Goal: Check status: Check status

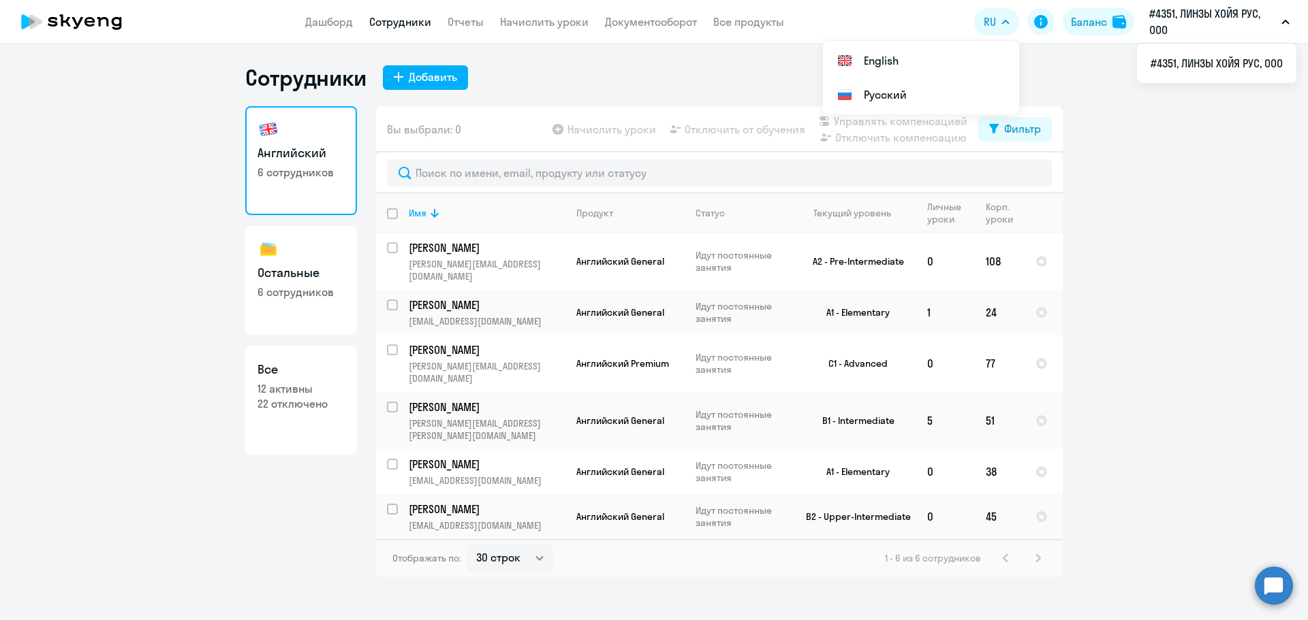
select select "30"
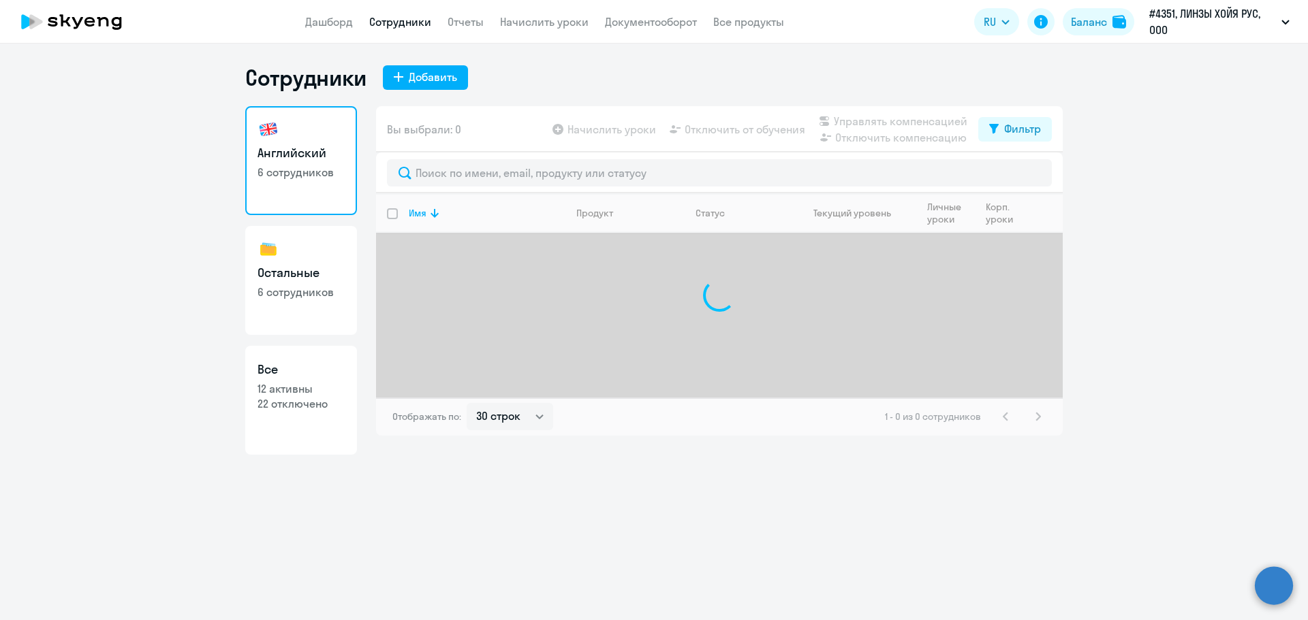
select select "30"
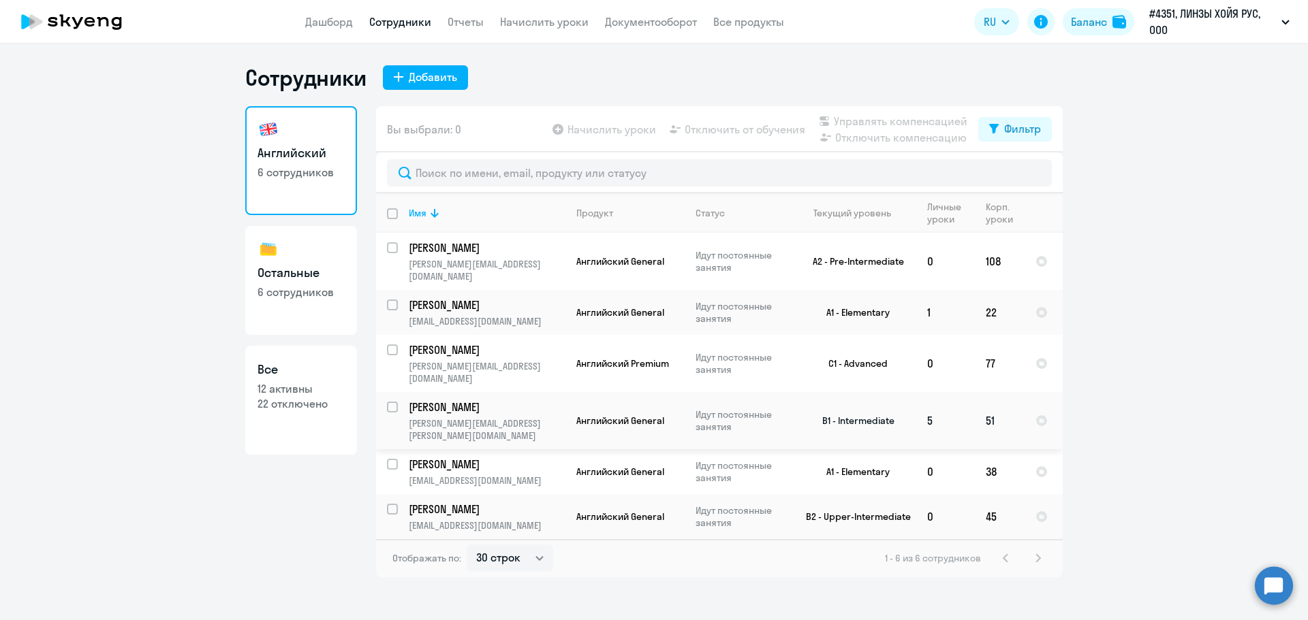
click at [726, 409] on p "Идут постоянные занятия" at bounding box center [741, 421] width 93 height 25
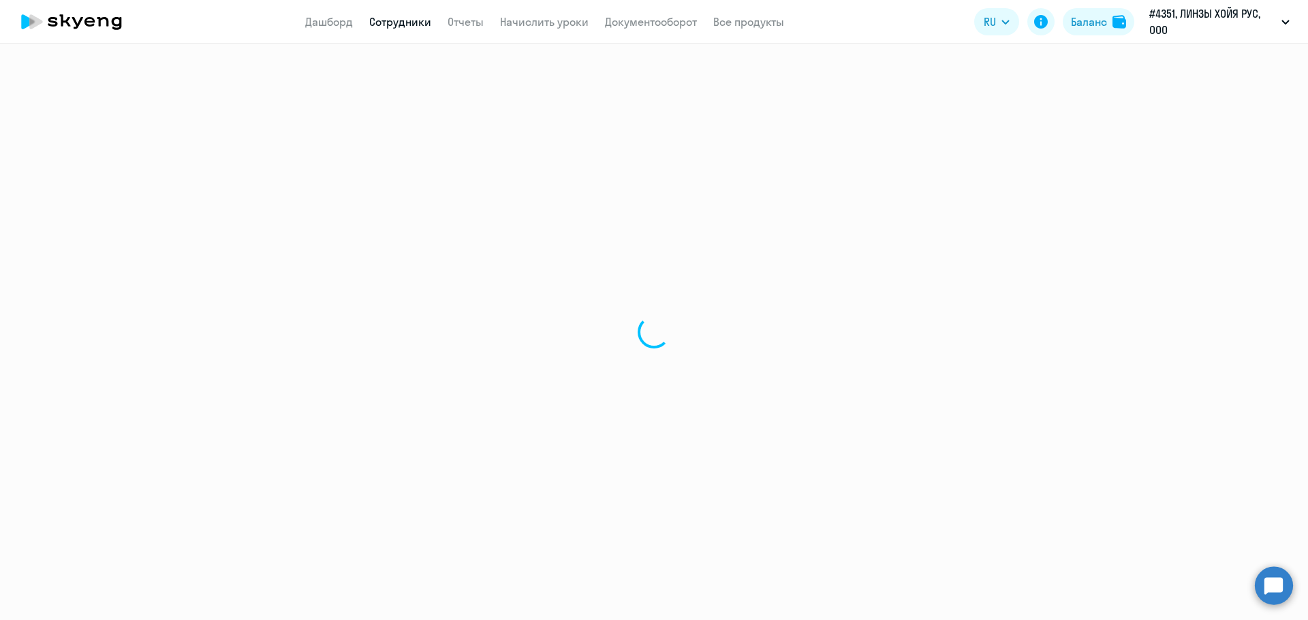
select select "english"
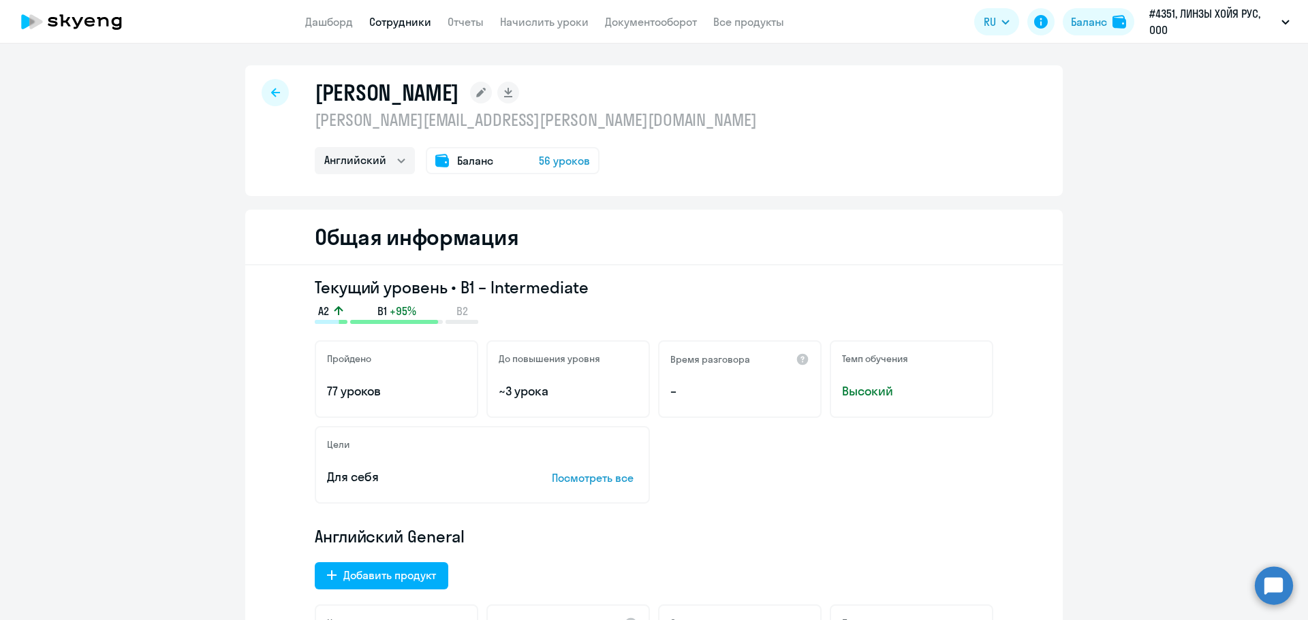
select select "30"
